Goal: Task Accomplishment & Management: Manage account settings

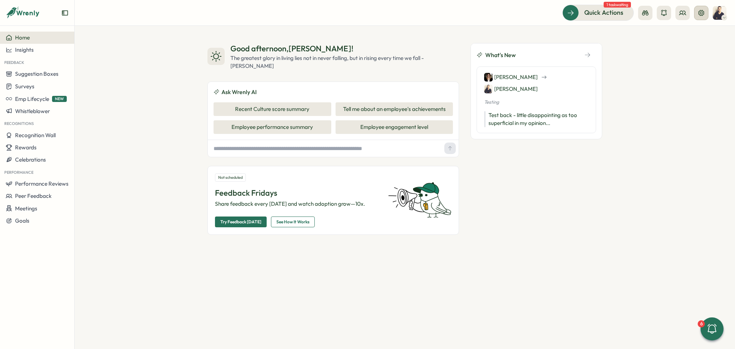
click at [702, 14] on icon at bounding box center [701, 12] width 7 height 7
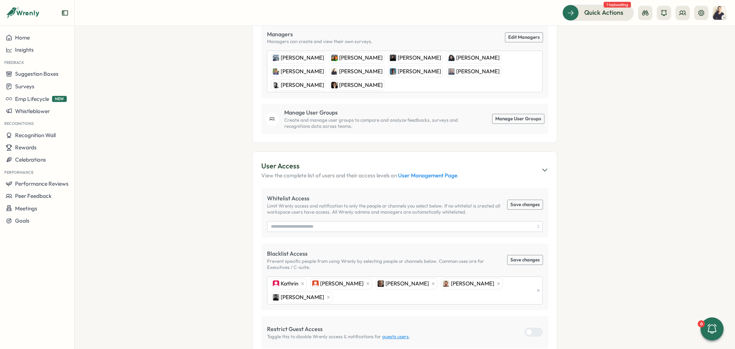
scroll to position [195, 0]
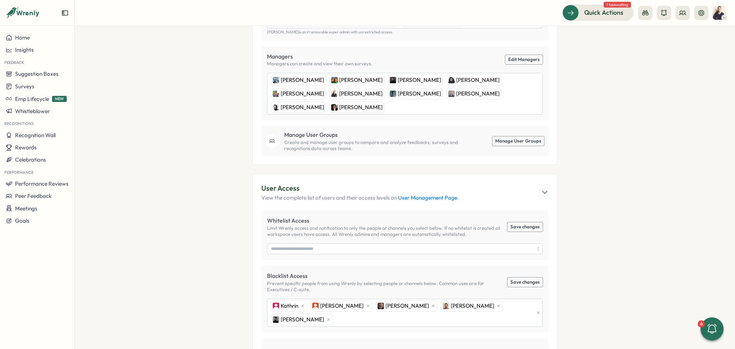
click at [521, 136] on link "Manage User Groups" at bounding box center [518, 140] width 52 height 9
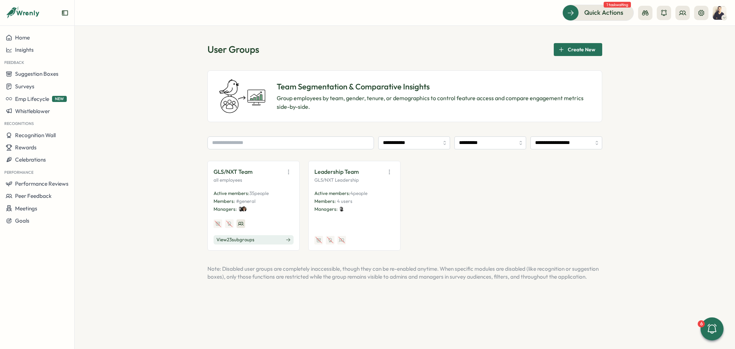
click at [271, 240] on button "View 23 sub groups" at bounding box center [254, 239] width 80 height 9
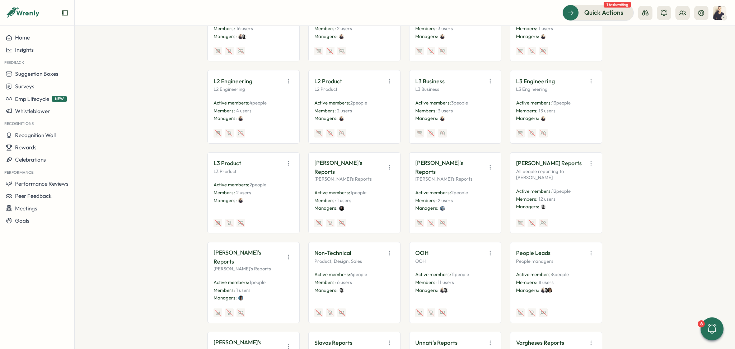
scroll to position [165, 0]
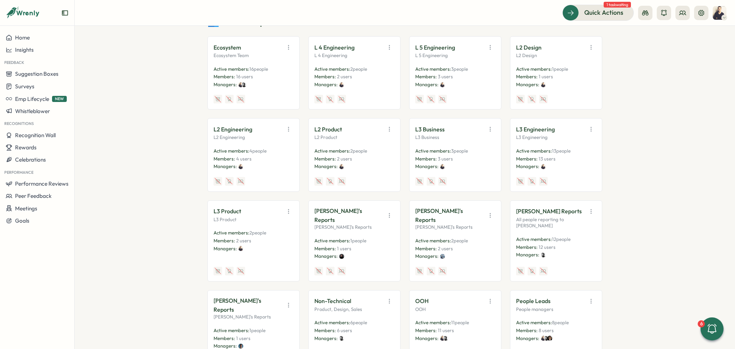
click at [389, 212] on icon "button" at bounding box center [389, 215] width 7 height 7
click at [381, 235] on button "Edit" at bounding box center [371, 239] width 45 height 12
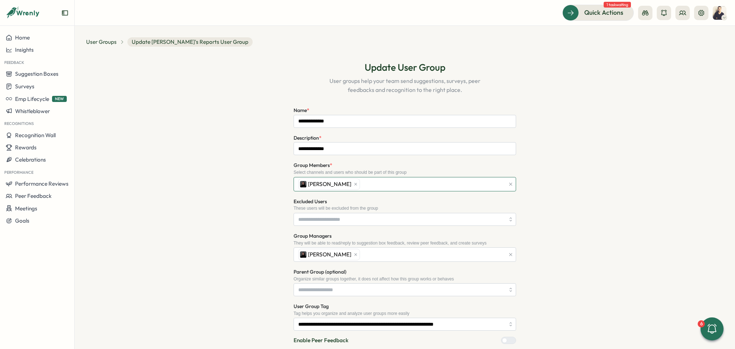
click at [358, 185] on div "[PERSON_NAME]" at bounding box center [400, 184] width 209 height 14
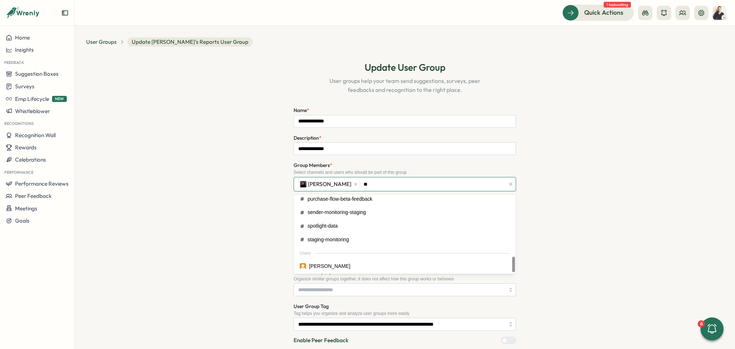
scroll to position [315, 0]
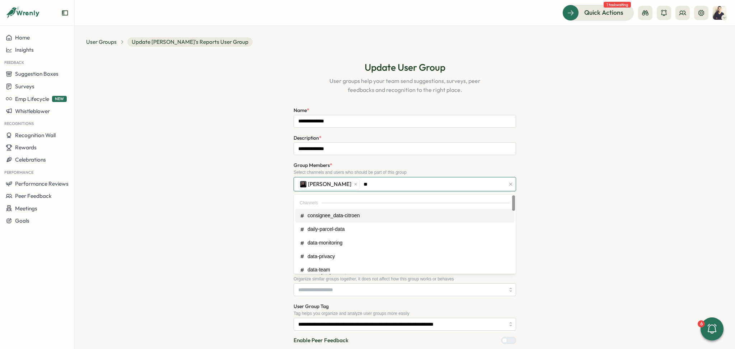
type input "*"
